Goal: Information Seeking & Learning: Compare options

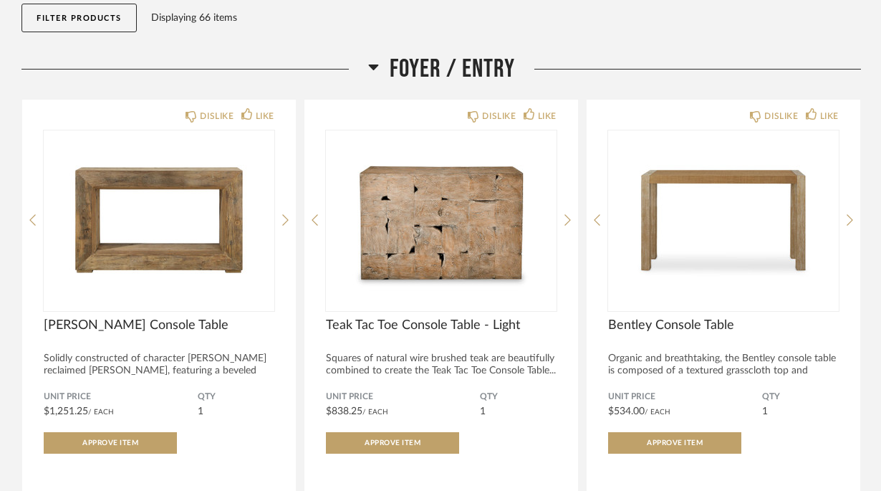
scroll to position [200, 0]
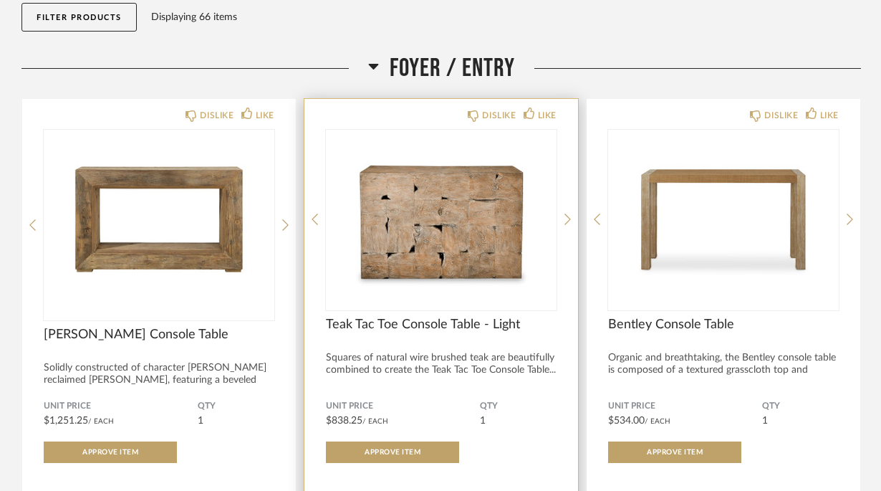
click at [399, 348] on div "Teak Tac Toe Console Table - Light Squares of natural wire brushed teak are bea…" at bounding box center [441, 350] width 231 height 69
click at [388, 352] on div "Squares of natural wire brushed teak are beautifully combined to create the Tea…" at bounding box center [441, 364] width 231 height 24
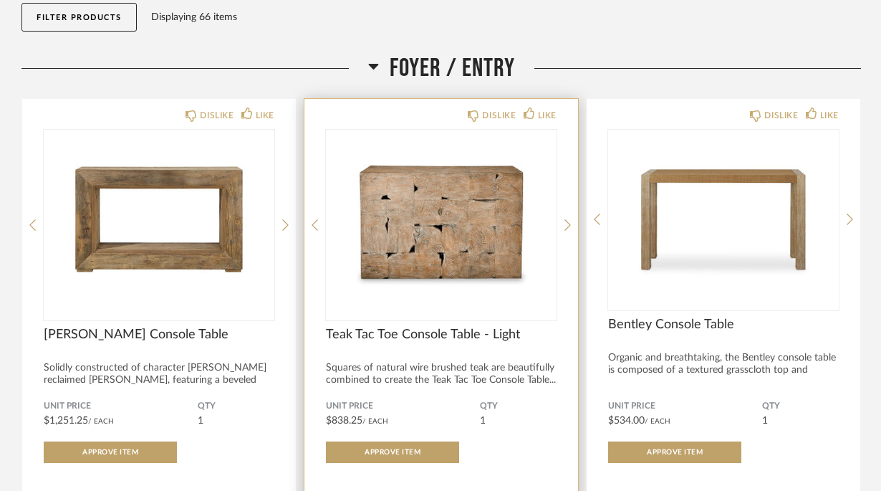
click at [0, 0] on img at bounding box center [0, 0] width 0 height 0
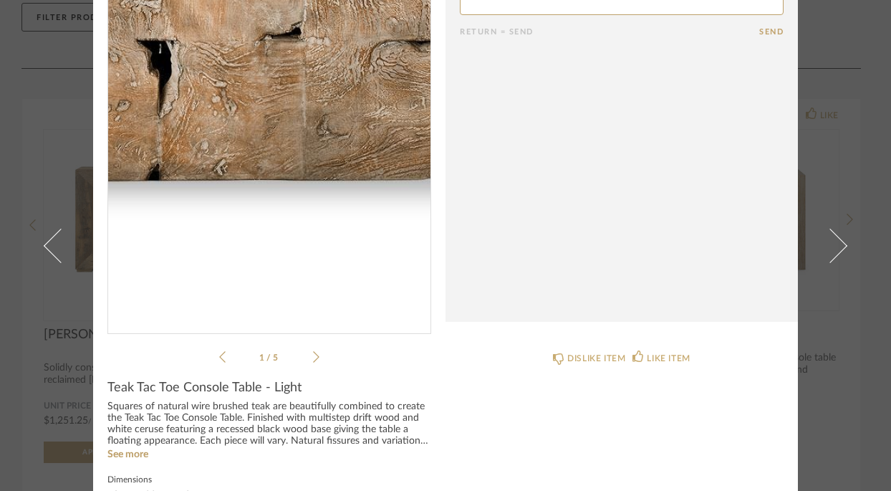
scroll to position [103, 0]
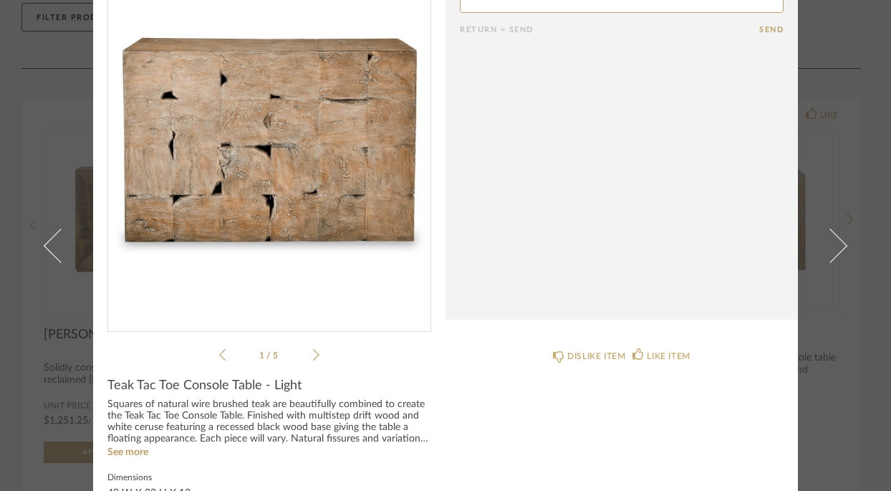
click at [314, 349] on icon at bounding box center [316, 354] width 6 height 13
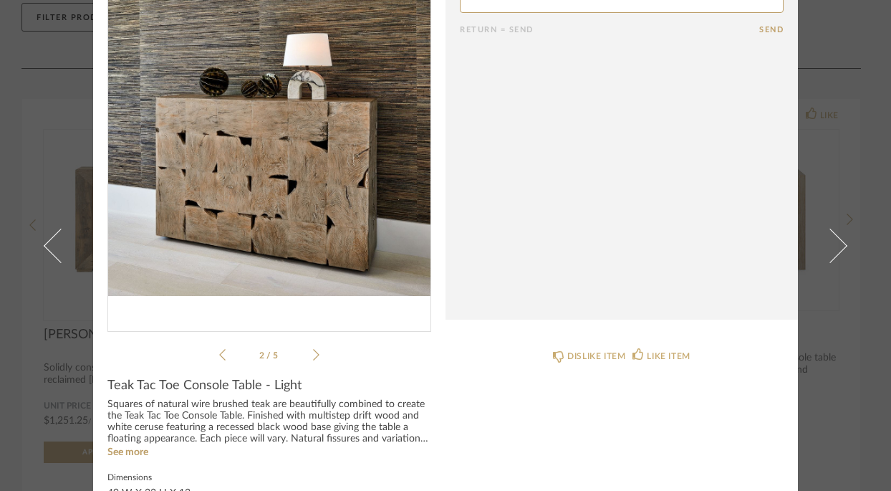
click at [314, 349] on icon at bounding box center [316, 354] width 6 height 13
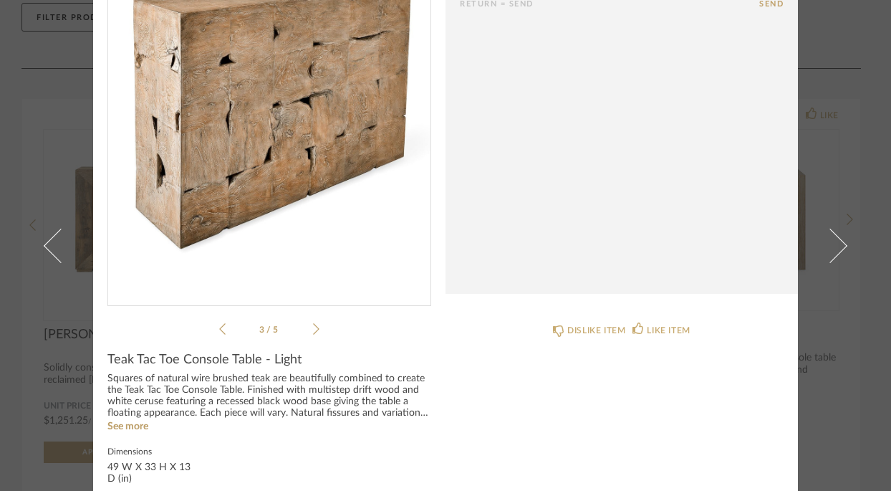
scroll to position [0, 0]
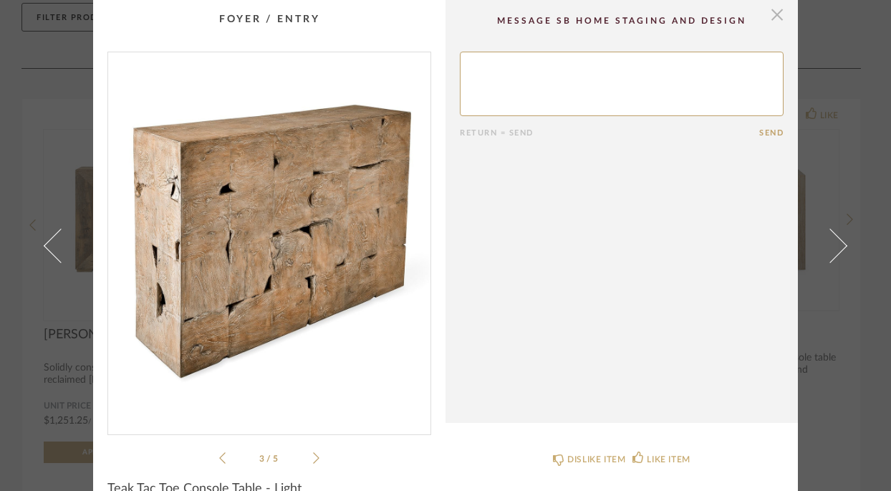
click at [763, 21] on span "button" at bounding box center [777, 14] width 29 height 29
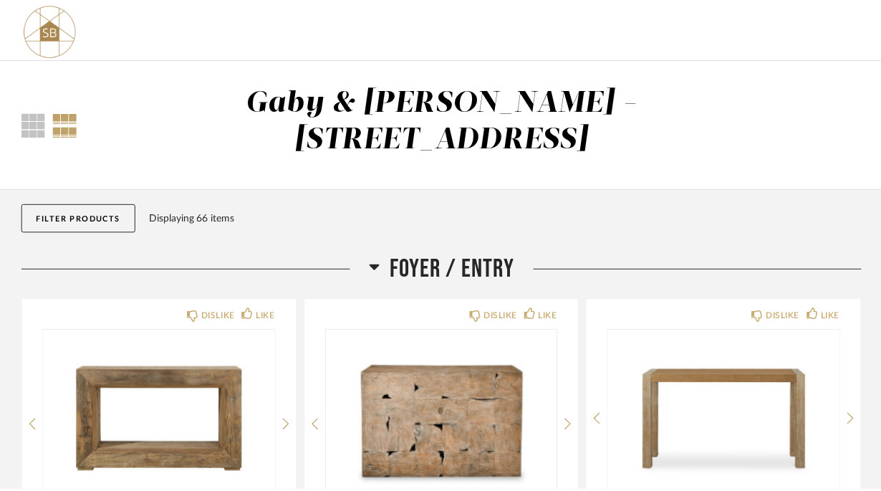
scroll to position [200, 0]
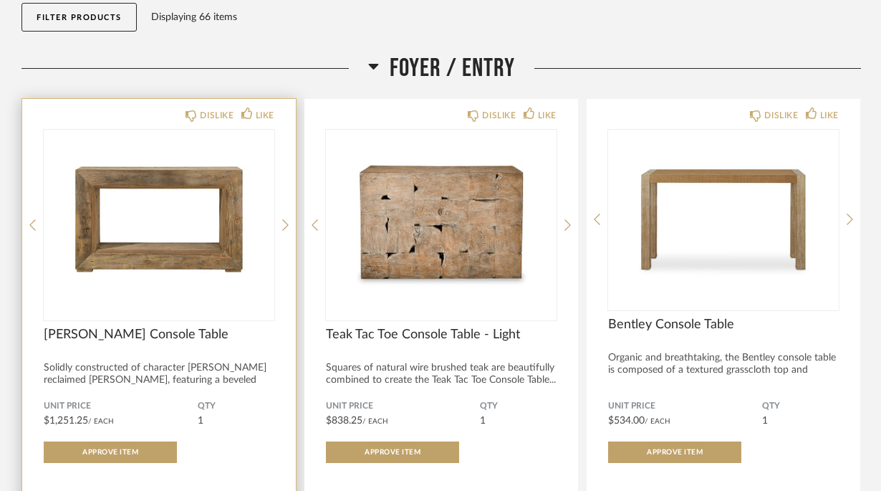
click at [212, 156] on img "0" at bounding box center [159, 219] width 231 height 179
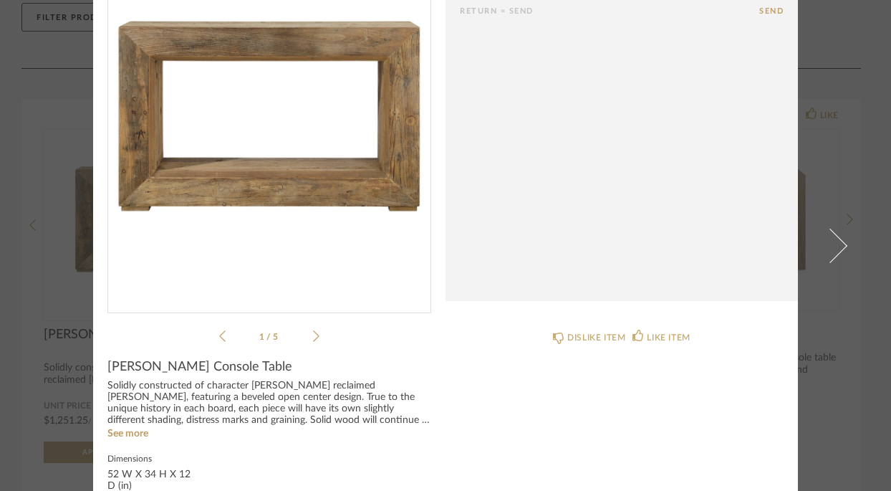
scroll to position [132, 0]
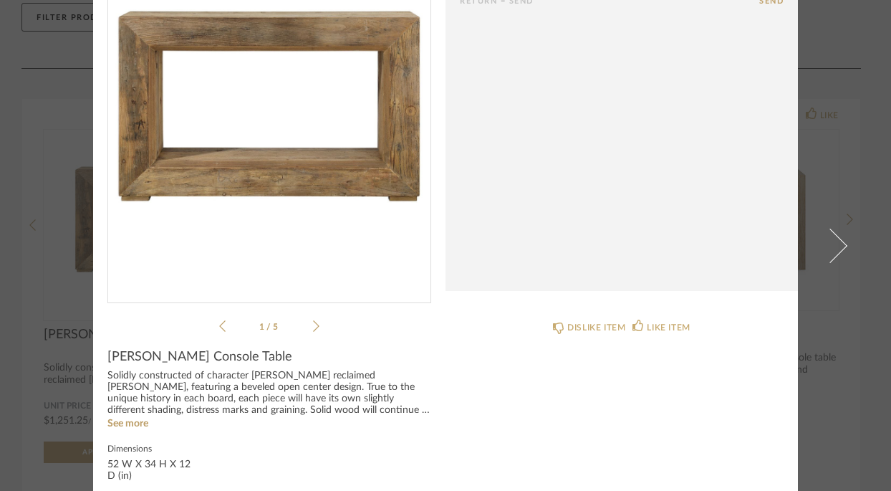
click at [309, 318] on ul "1 / 5" at bounding box center [269, 325] width 100 height 17
click at [313, 320] on icon at bounding box center [316, 325] width 6 height 13
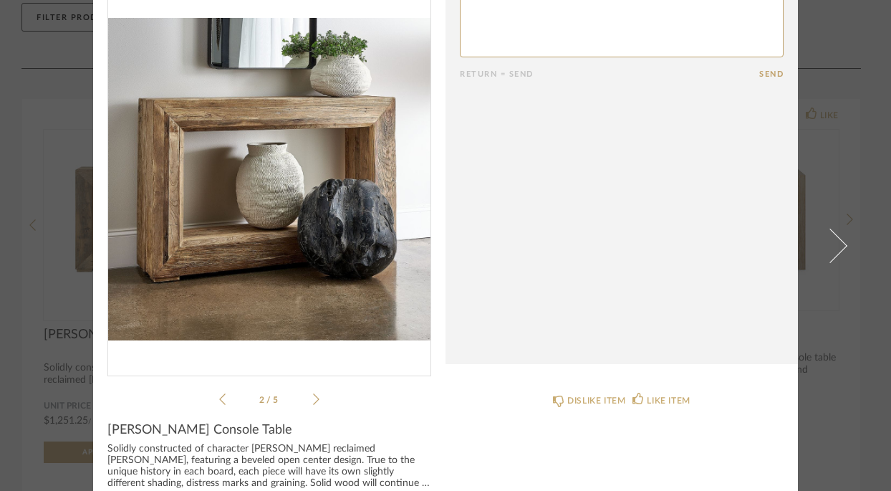
scroll to position [58, 0]
click at [313, 399] on icon at bounding box center [316, 399] width 6 height 13
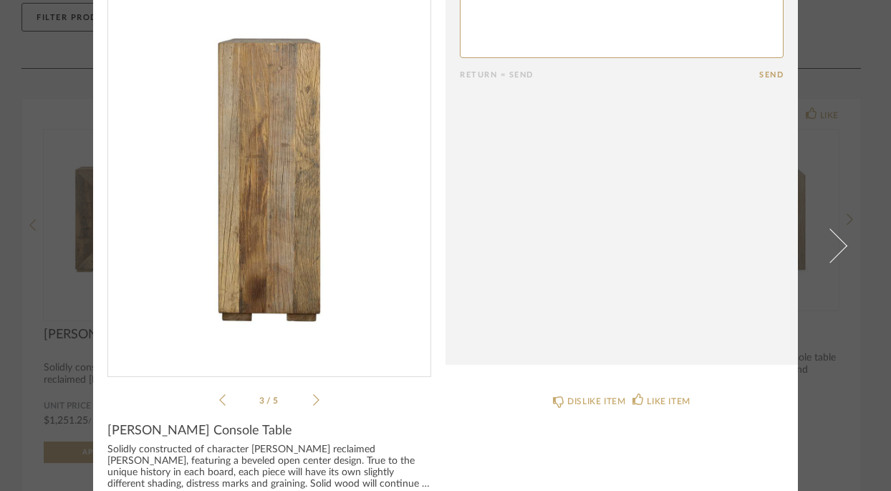
click at [313, 399] on icon at bounding box center [316, 399] width 6 height 13
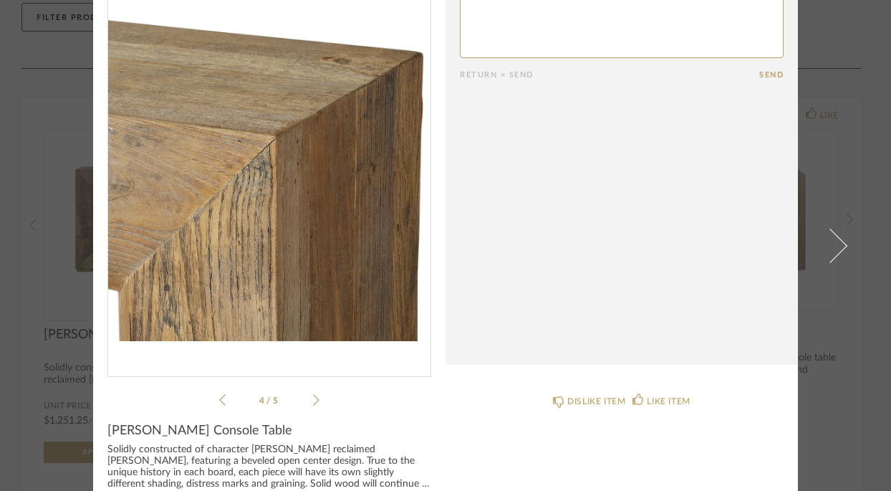
click at [313, 393] on icon at bounding box center [316, 399] width 6 height 13
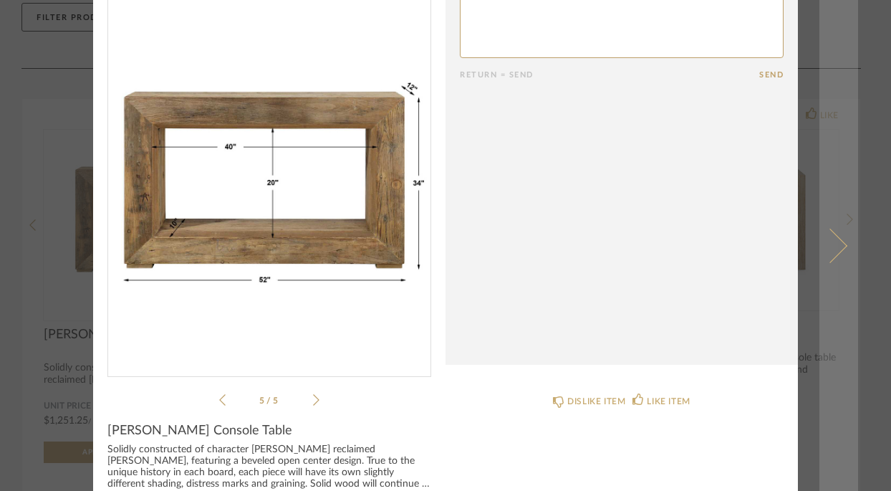
click at [852, 132] on link at bounding box center [838, 245] width 39 height 491
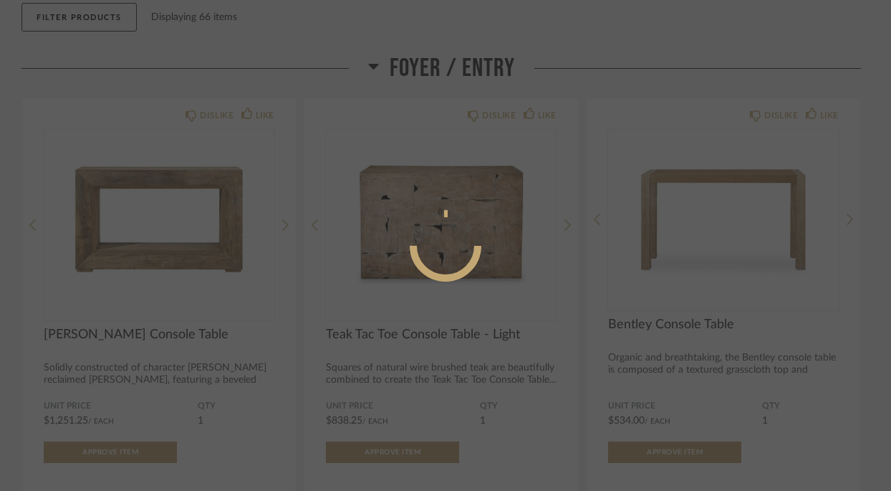
scroll to position [0, 0]
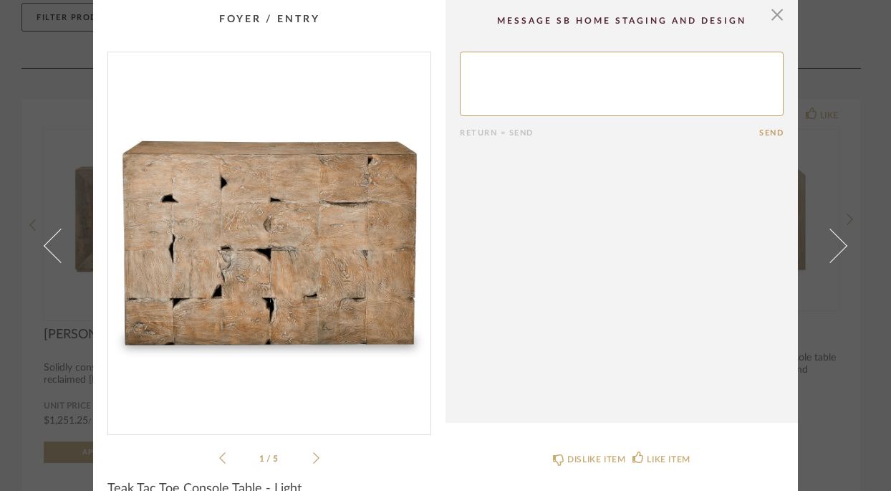
click at [860, 152] on div "× 1 / 5 Return = Send Send Teak Tac Toe Console Table - Light Squares of natura…" at bounding box center [445, 245] width 891 height 491
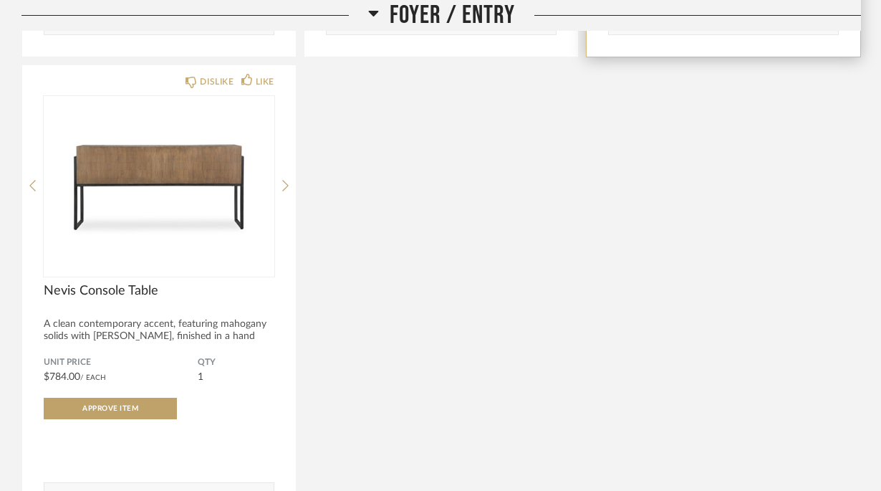
scroll to position [740, 0]
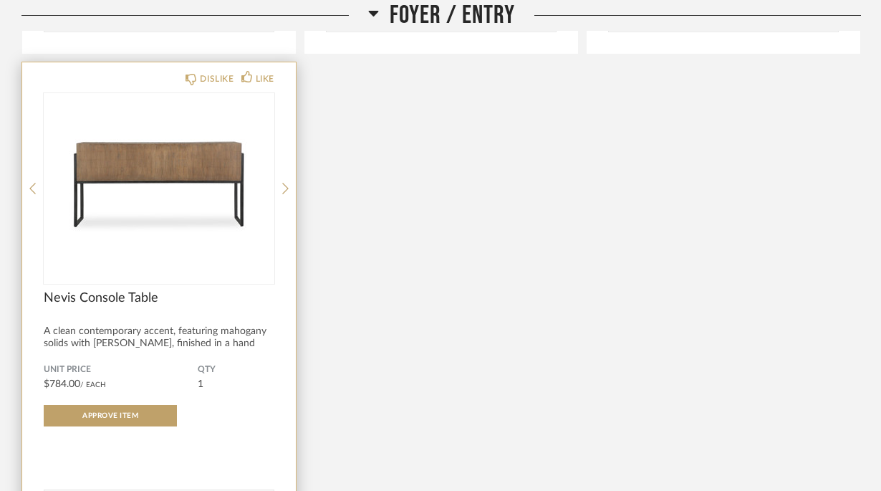
click at [0, 0] on img at bounding box center [0, 0] width 0 height 0
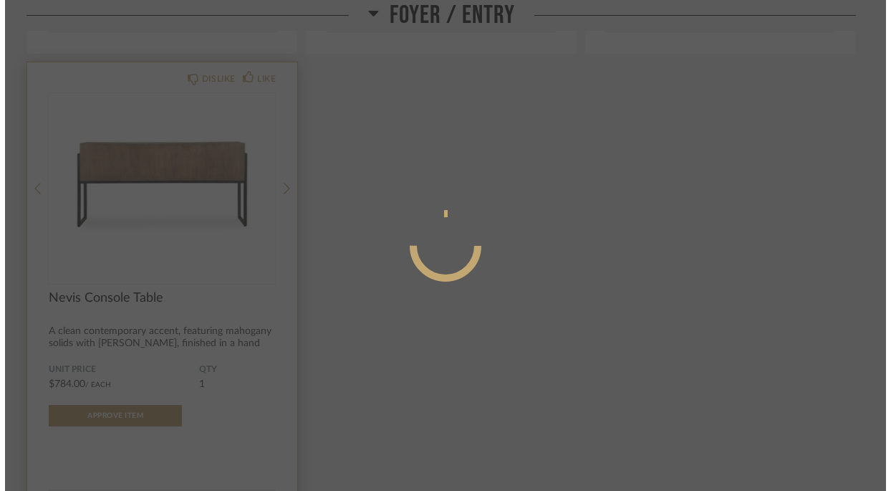
scroll to position [0, 0]
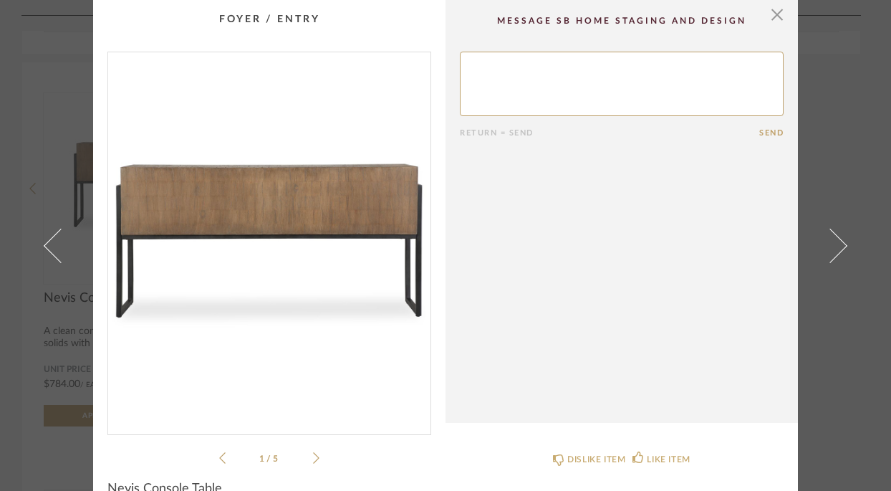
click at [312, 445] on div "1 / 5" at bounding box center [269, 259] width 324 height 415
click at [313, 454] on icon at bounding box center [316, 457] width 6 height 13
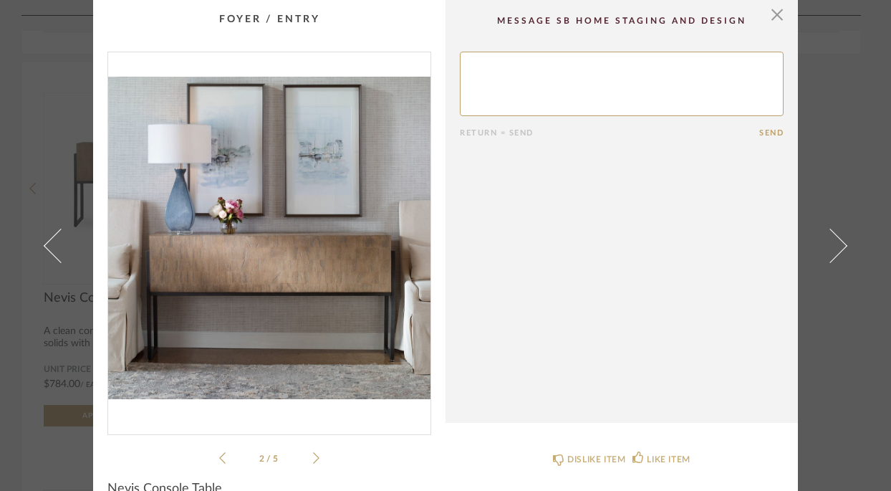
click at [313, 454] on icon at bounding box center [316, 457] width 6 height 13
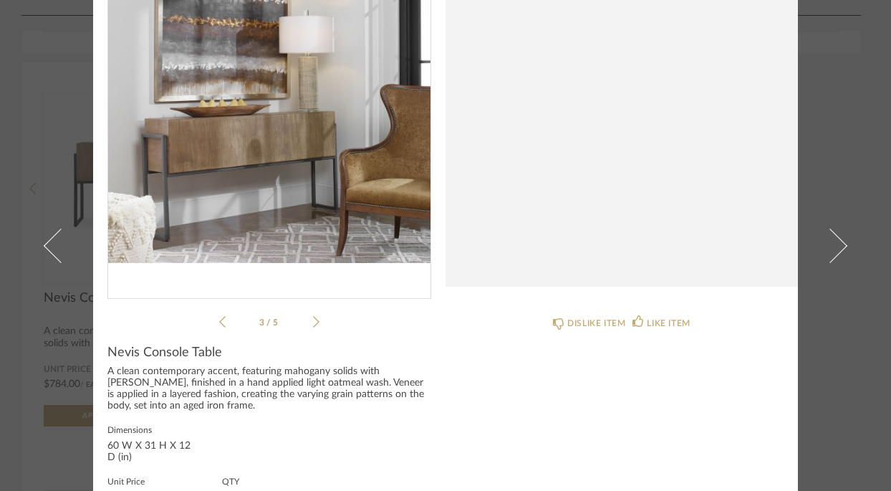
scroll to position [139, 0]
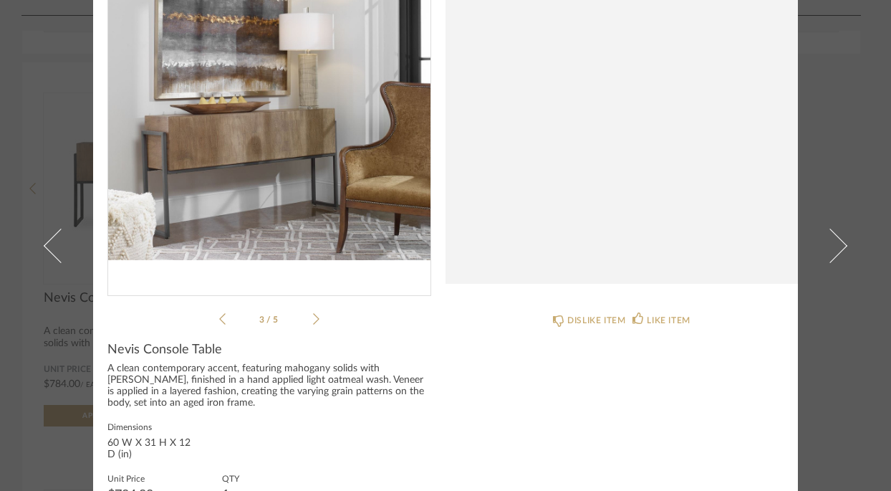
click at [306, 316] on li "3 / 5" at bounding box center [269, 318] width 87 height 17
click at [313, 318] on icon at bounding box center [316, 318] width 6 height 13
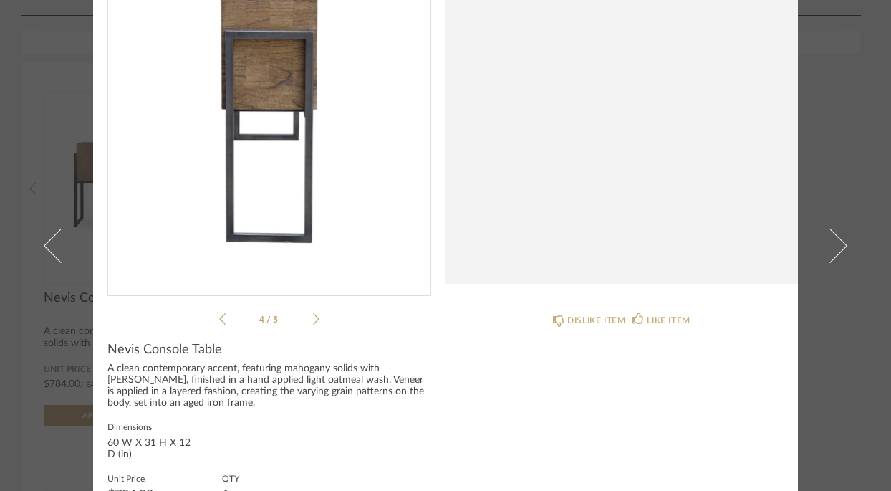
click at [313, 318] on icon at bounding box center [316, 318] width 6 height 13
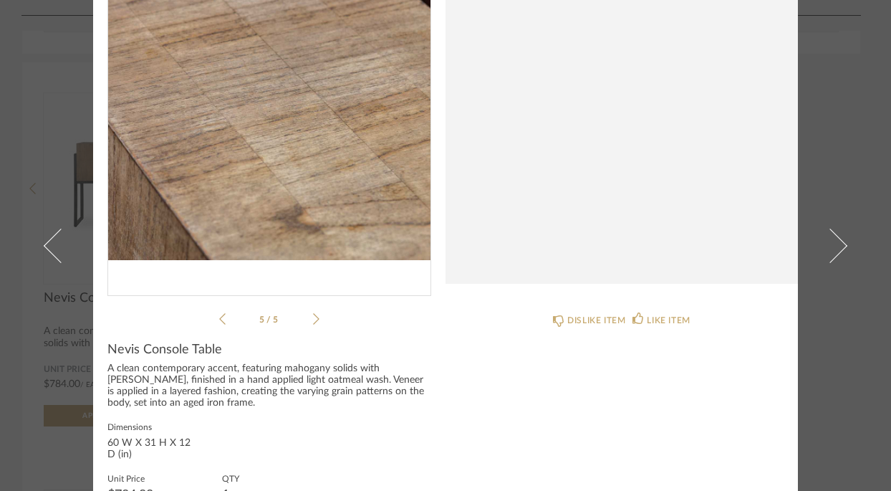
scroll to position [0, 0]
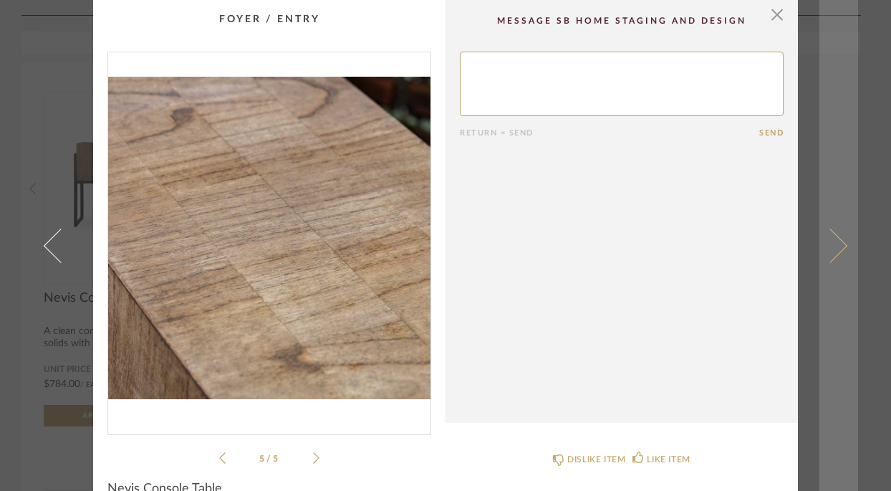
click at [826, 137] on link at bounding box center [838, 245] width 39 height 491
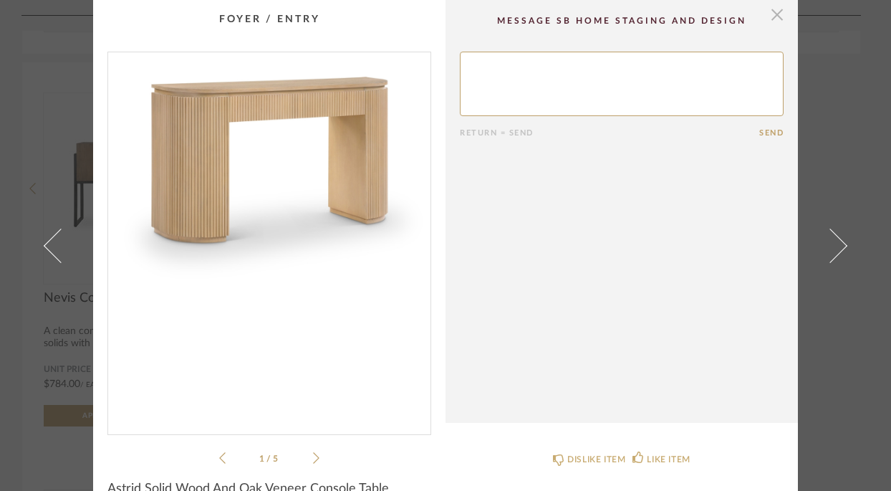
click at [775, 14] on span "button" at bounding box center [777, 14] width 29 height 29
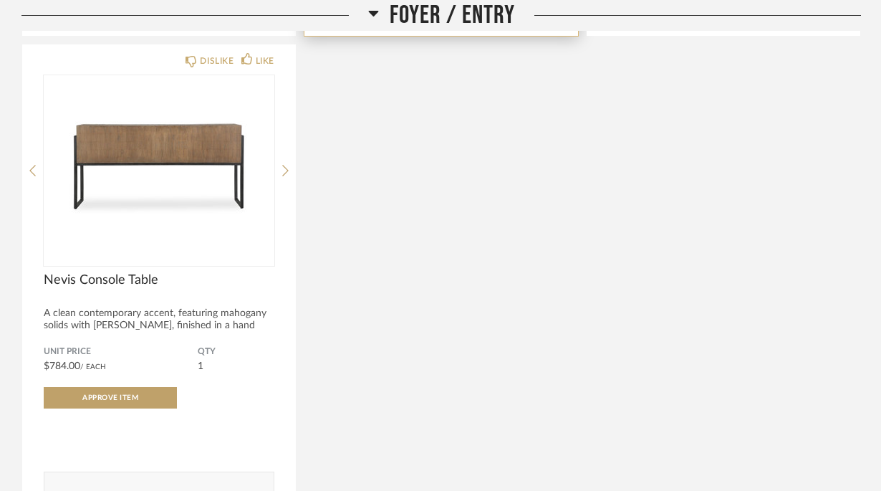
scroll to position [836, 0]
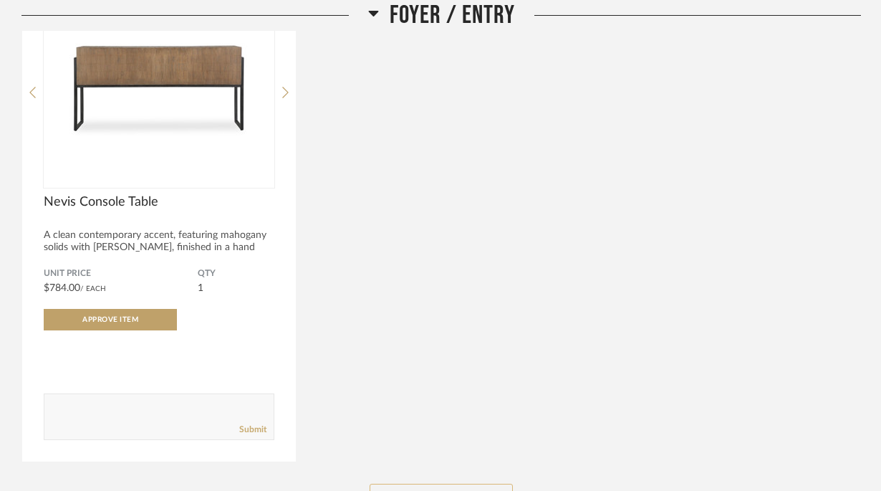
click at [423, 483] on button "See More" at bounding box center [440, 497] width 143 height 29
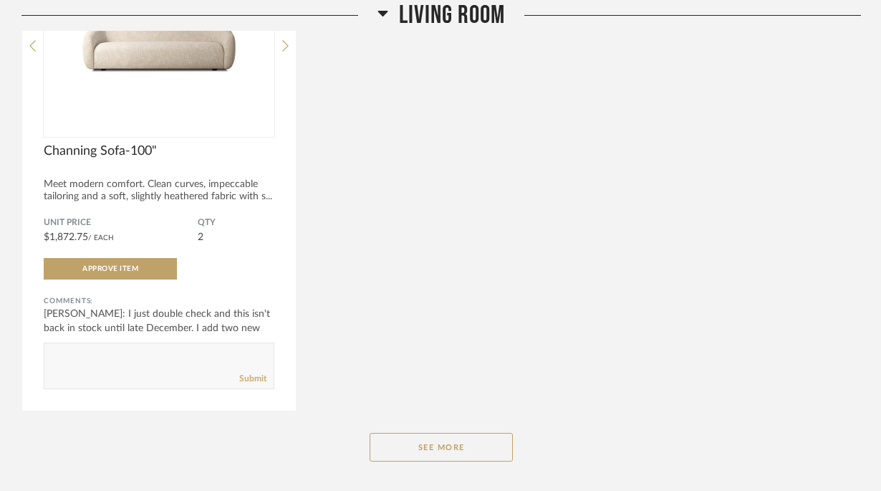
scroll to position [4578, 0]
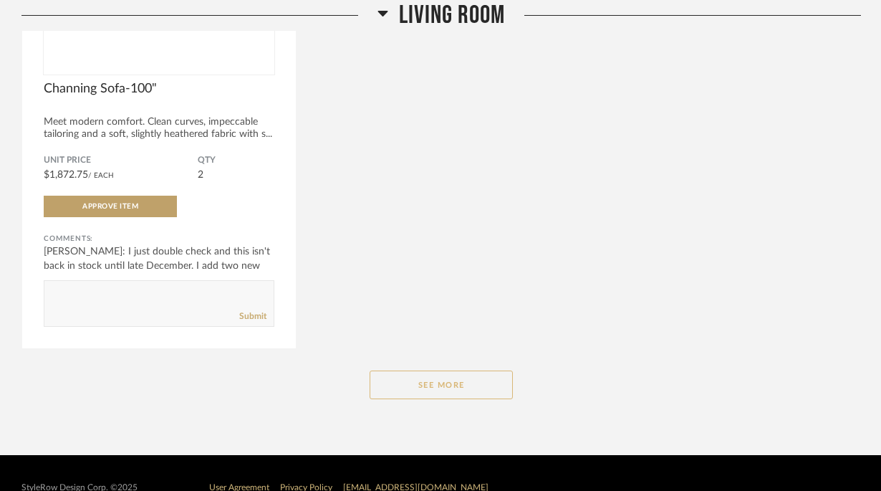
click at [435, 370] on button "See More" at bounding box center [440, 384] width 143 height 29
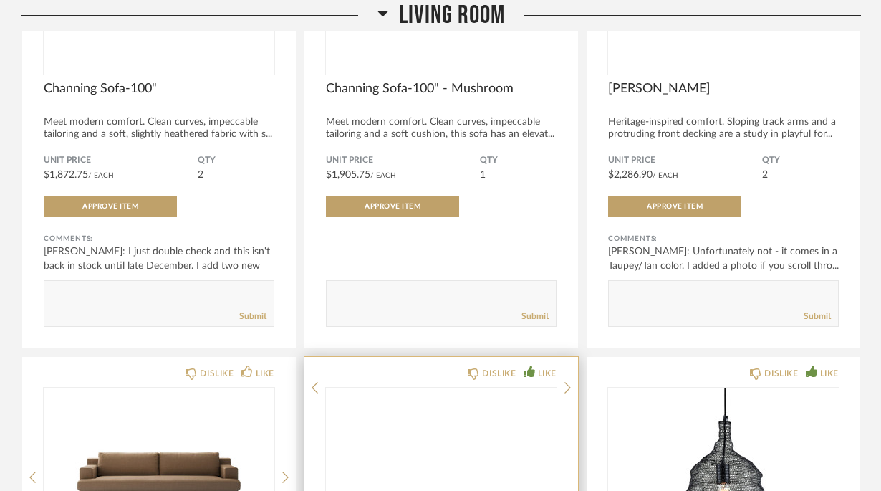
click at [0, 0] on img at bounding box center [0, 0] width 0 height 0
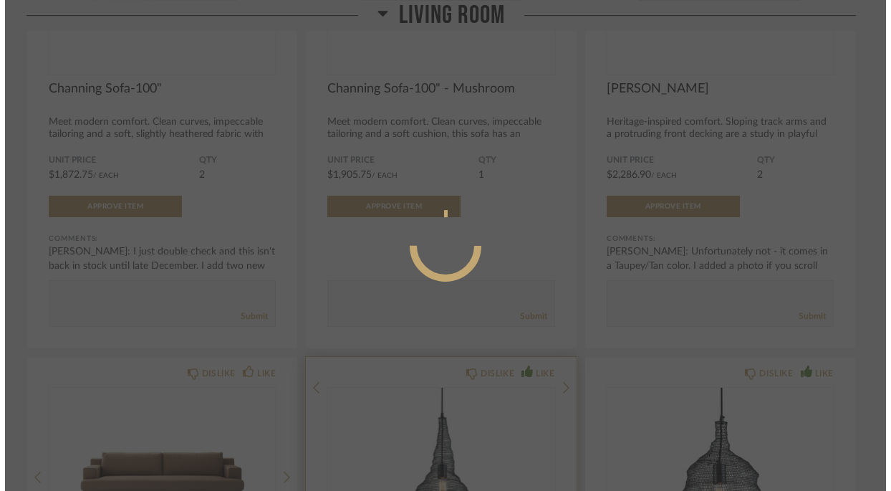
scroll to position [0, 0]
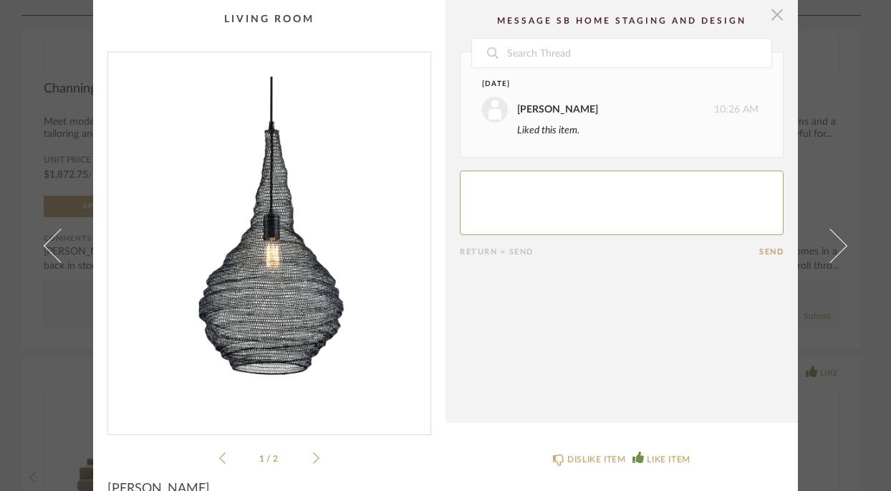
click at [764, 19] on span "button" at bounding box center [777, 14] width 29 height 29
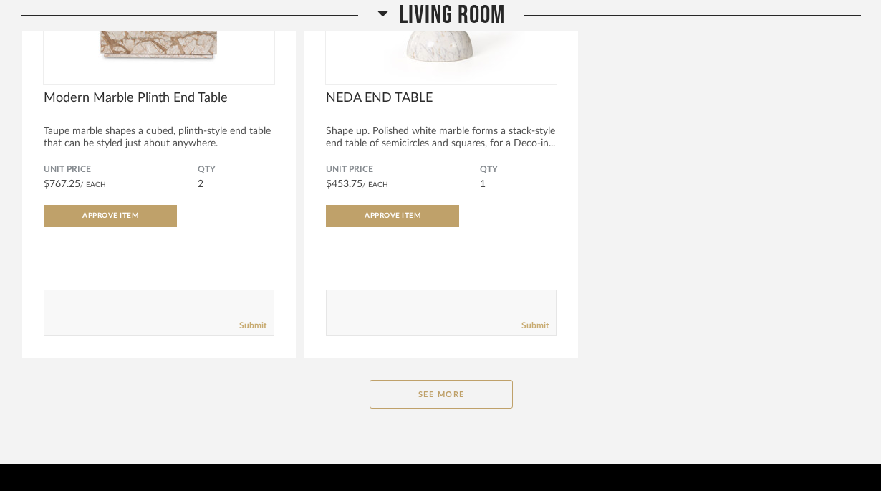
scroll to position [7088, 0]
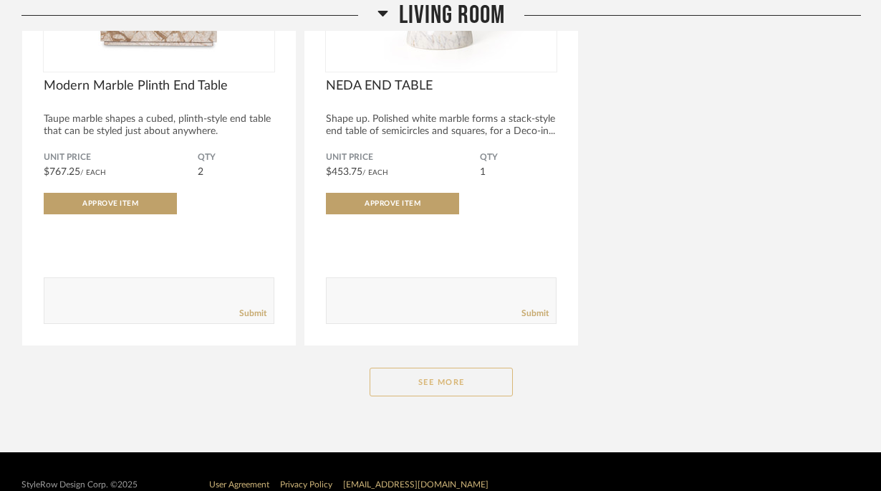
click at [448, 367] on button "See More" at bounding box center [440, 381] width 143 height 29
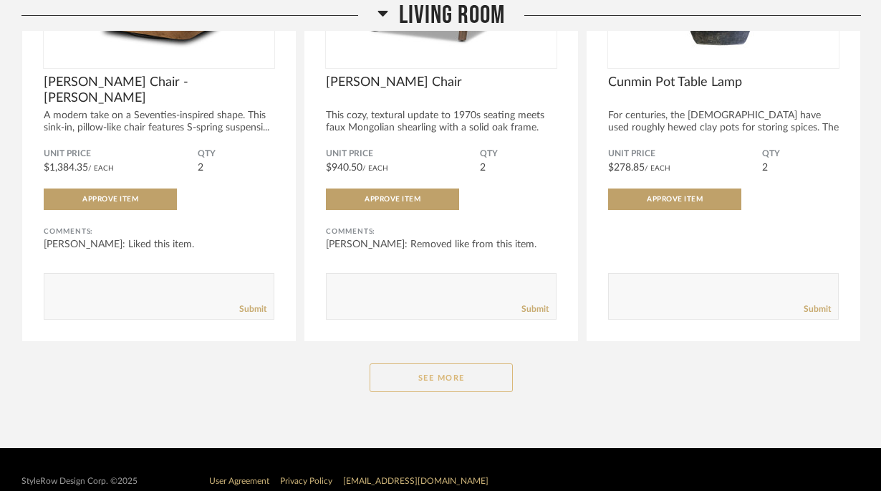
click at [440, 363] on button "See More" at bounding box center [440, 377] width 143 height 29
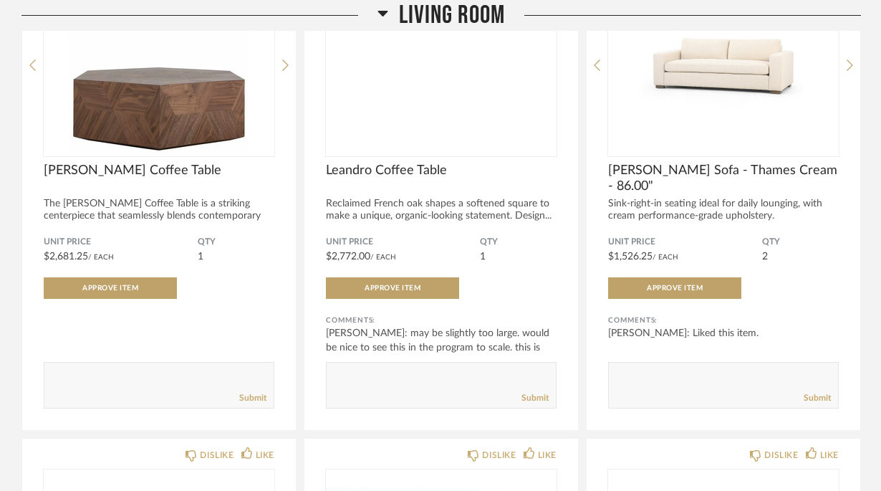
scroll to position [7859, 0]
